Goal: Information Seeking & Learning: Learn about a topic

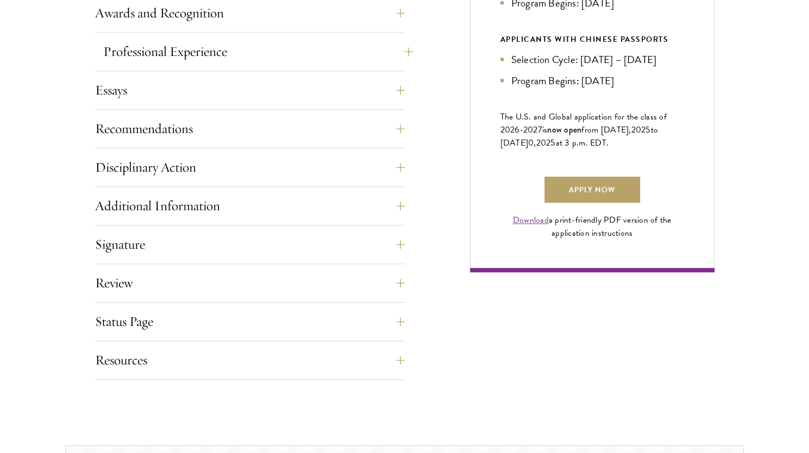
scroll to position [727, 0]
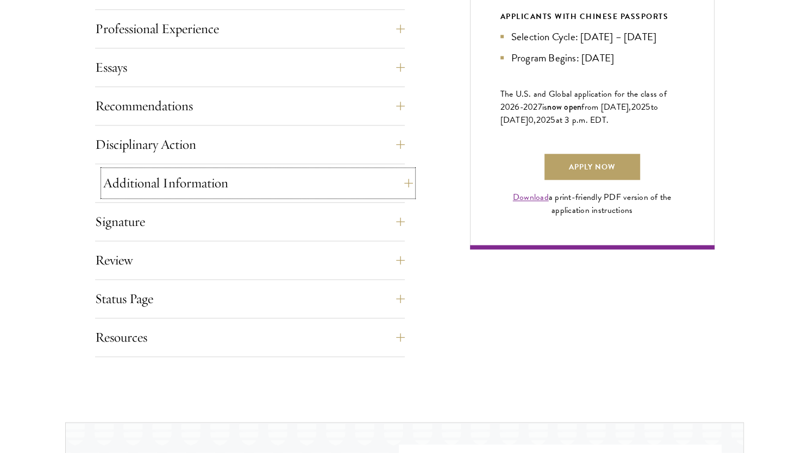
click at [396, 185] on button "Additional Information" at bounding box center [258, 183] width 310 height 26
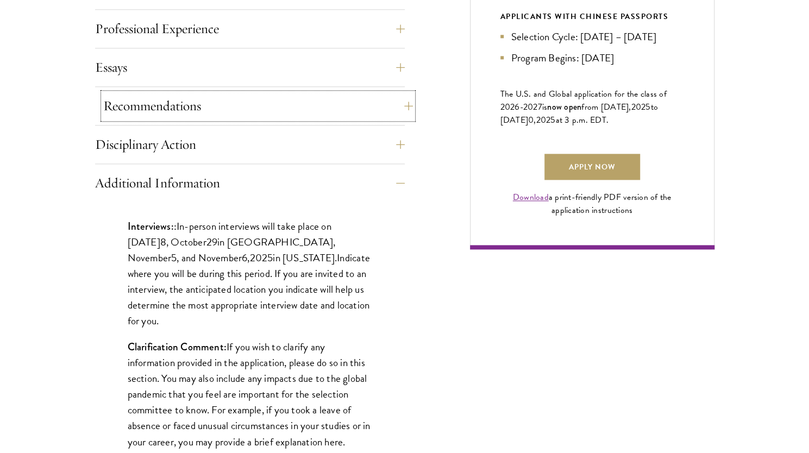
click at [291, 106] on button "Recommendations" at bounding box center [258, 106] width 310 height 26
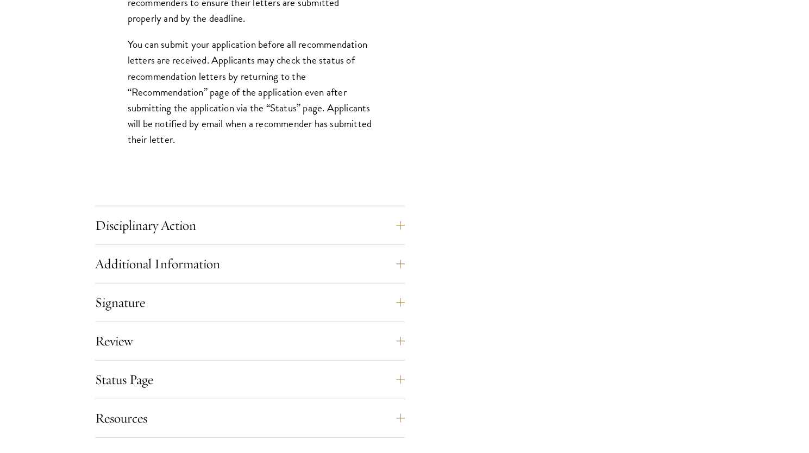
scroll to position [1587, 0]
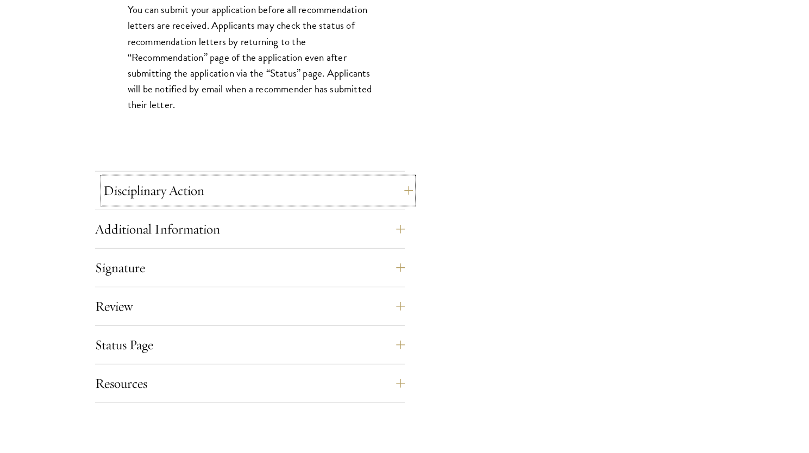
click at [305, 194] on button "Disciplinary Action" at bounding box center [258, 191] width 310 height 26
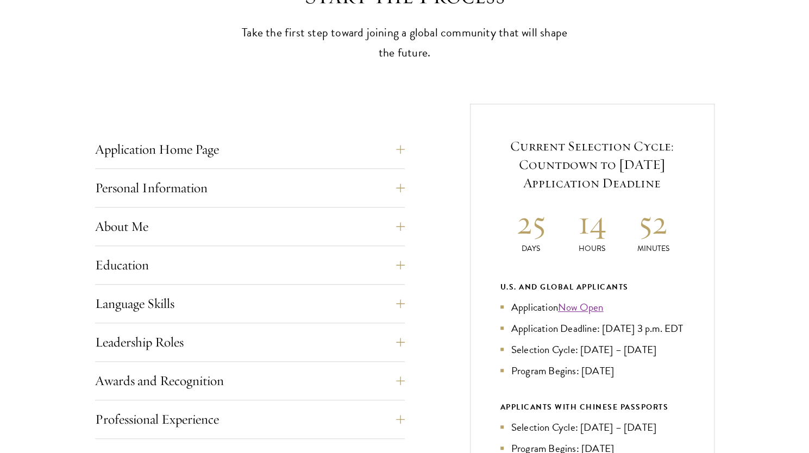
scroll to position [393, 0]
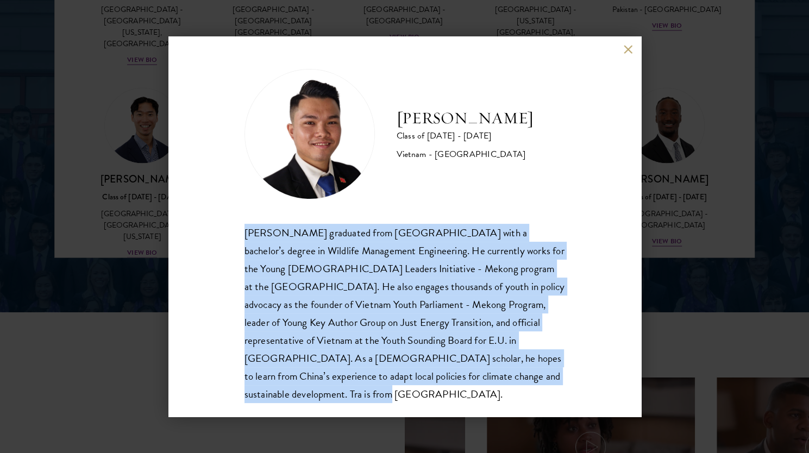
scroll to position [19, 0]
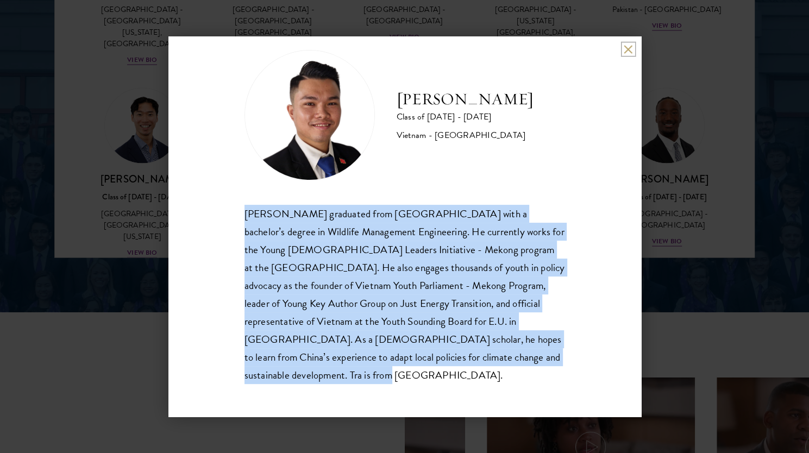
click at [629, 46] on button at bounding box center [628, 49] width 9 height 9
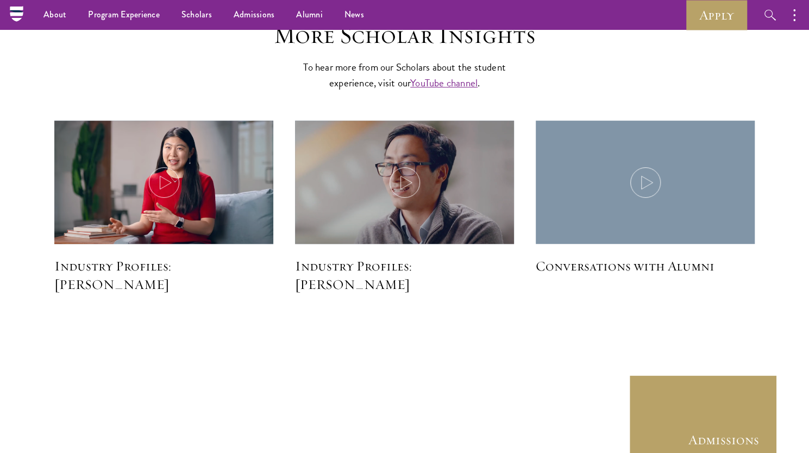
scroll to position [2664, 0]
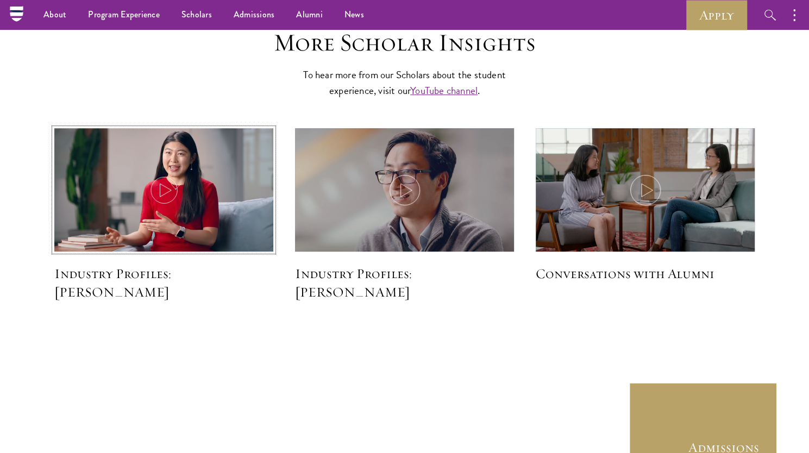
click at [147, 189] on img at bounding box center [163, 191] width 233 height 134
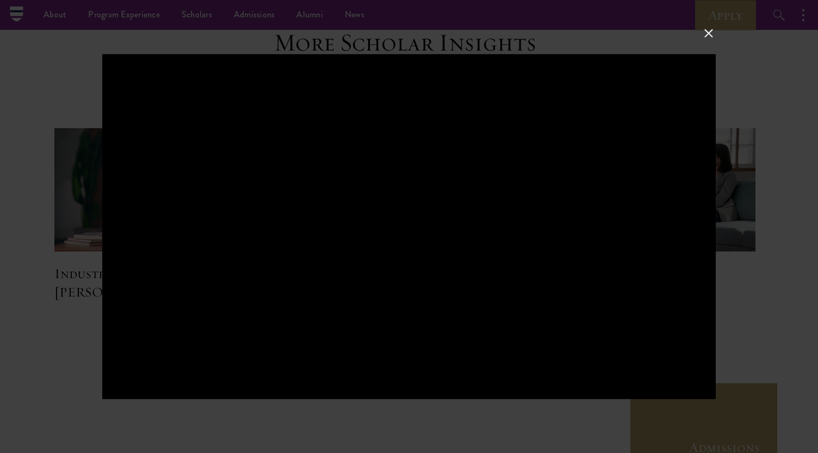
click at [706, 34] on button at bounding box center [708, 33] width 14 height 14
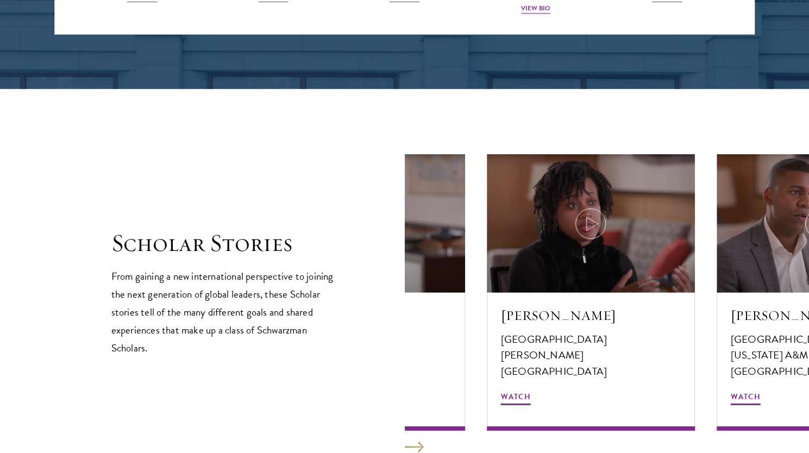
scroll to position [1735, 0]
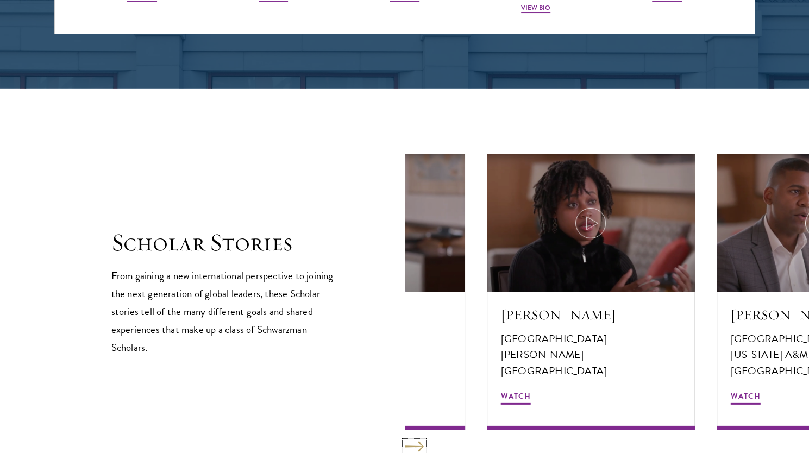
click at [415, 446] on button at bounding box center [414, 446] width 19 height 11
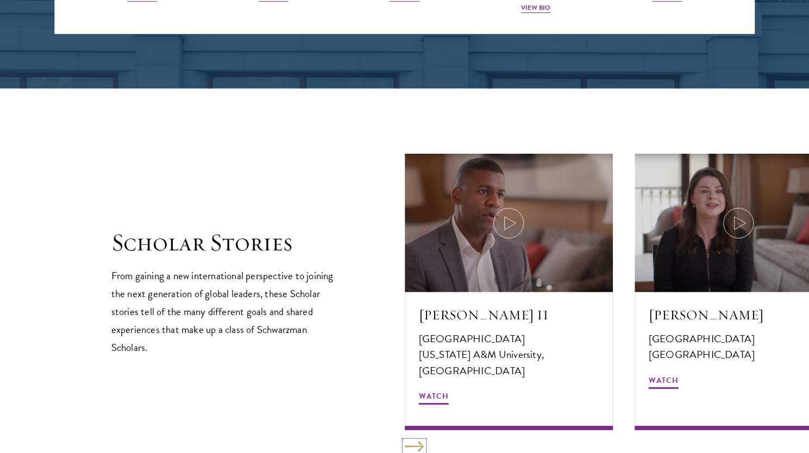
click at [415, 446] on button at bounding box center [414, 446] width 19 height 11
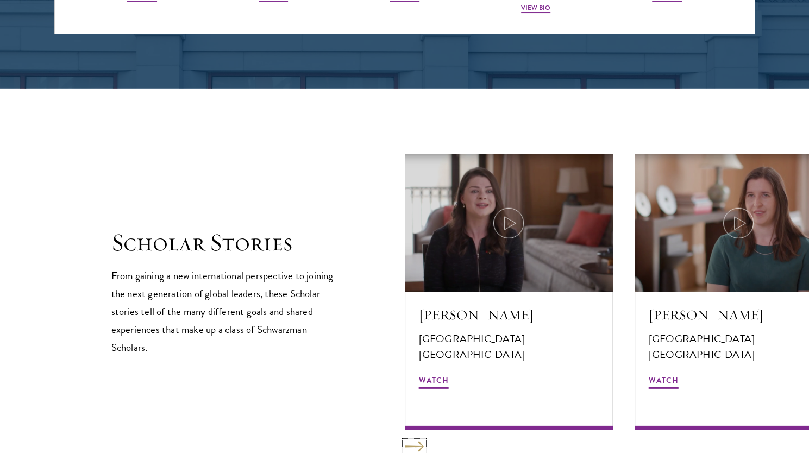
click at [415, 446] on button at bounding box center [414, 446] width 19 height 11
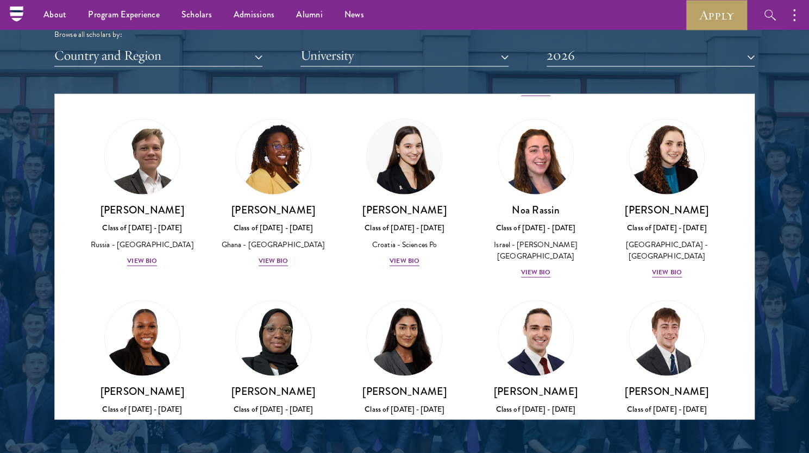
scroll to position [4209, 0]
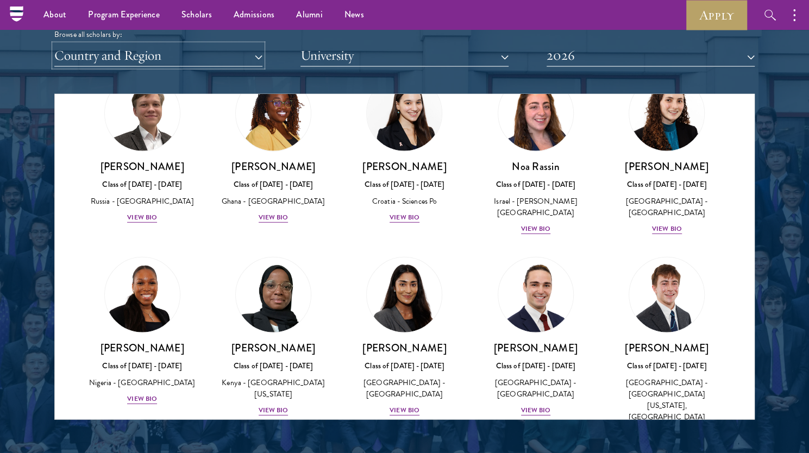
click at [193, 57] on button "Country and Region" at bounding box center [158, 56] width 208 height 22
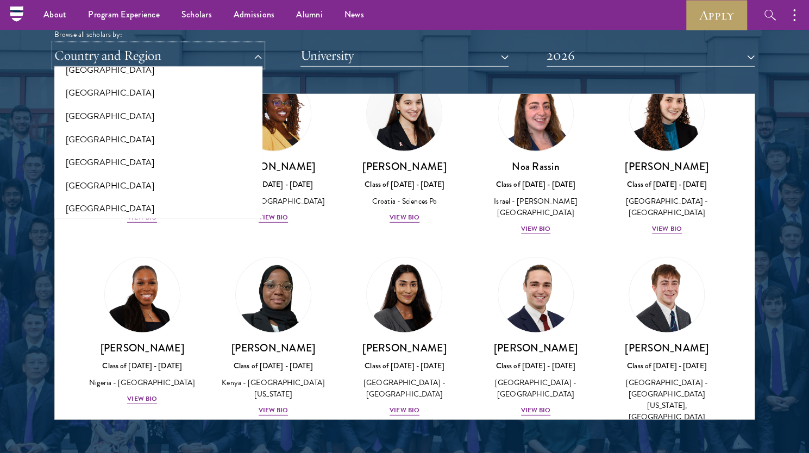
scroll to position [1158, 0]
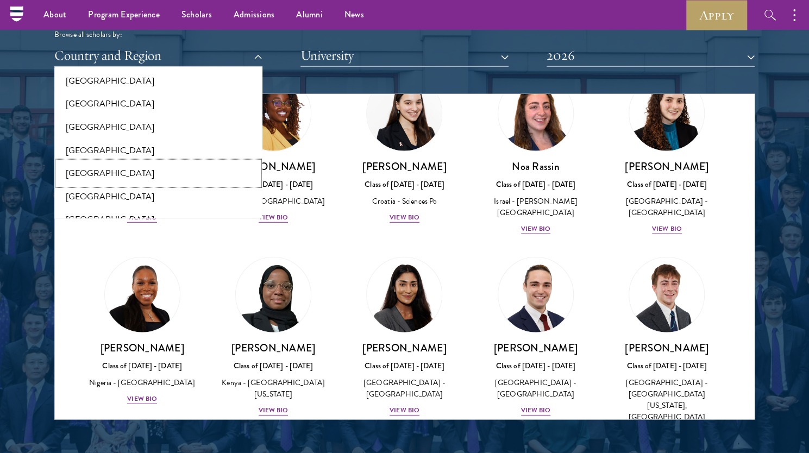
click at [92, 180] on button "[GEOGRAPHIC_DATA]" at bounding box center [159, 173] width 202 height 23
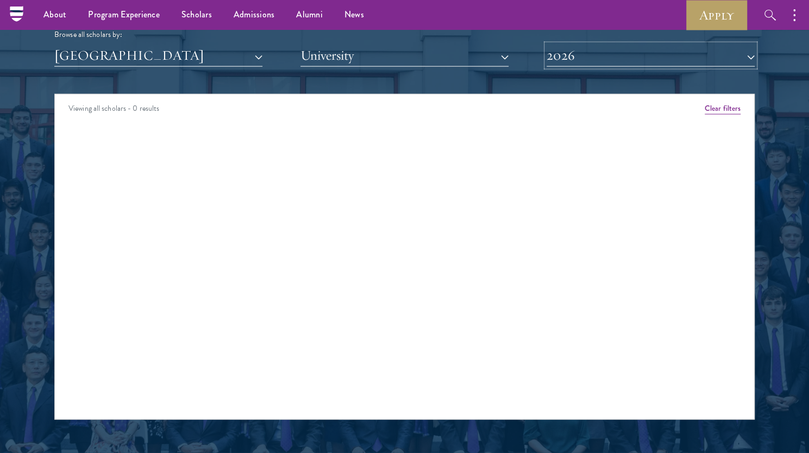
click at [654, 48] on button "2026" at bounding box center [651, 56] width 208 height 22
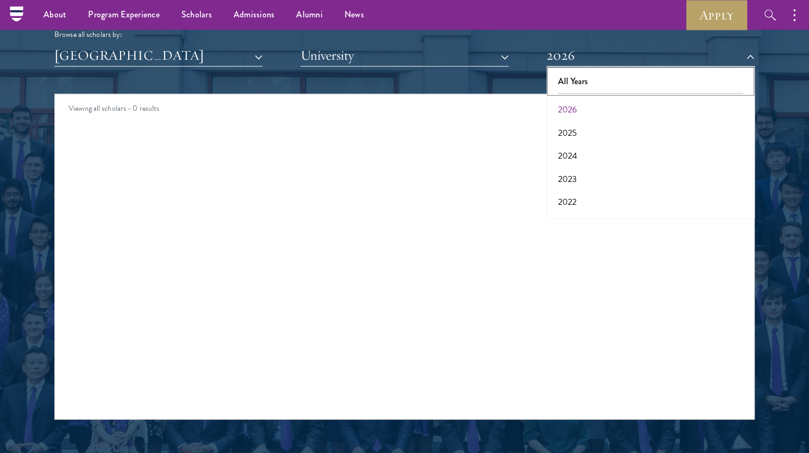
click at [590, 83] on button "All Years" at bounding box center [651, 81] width 202 height 23
